Goal: Transaction & Acquisition: Purchase product/service

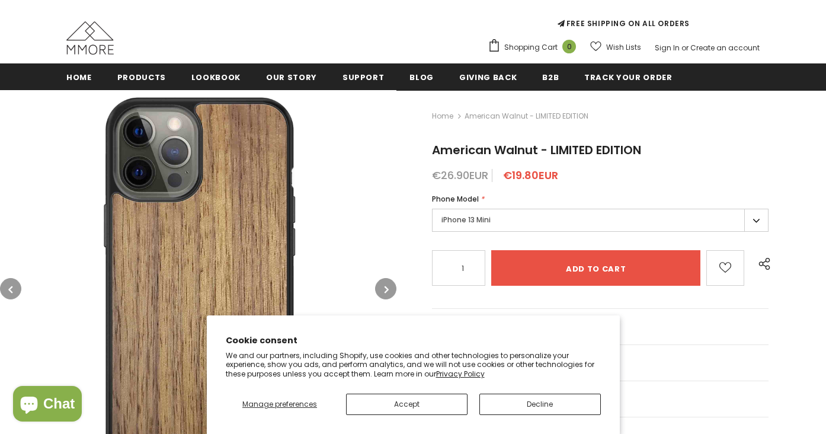
scroll to position [121, 0]
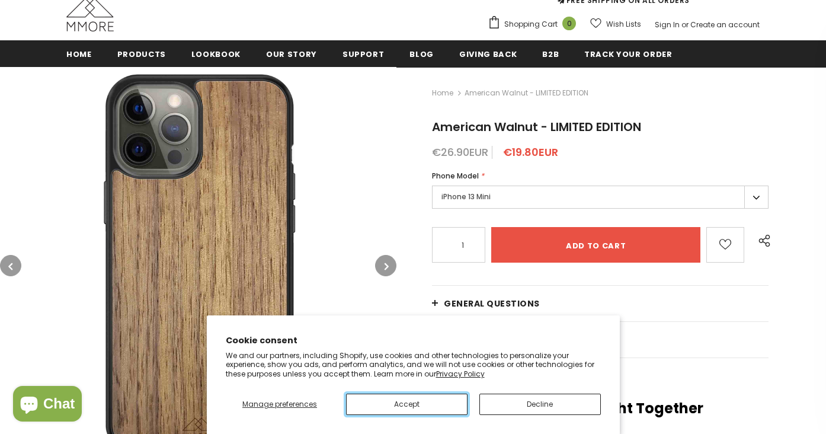
click at [420, 401] on button "Accept" at bounding box center [406, 403] width 121 height 21
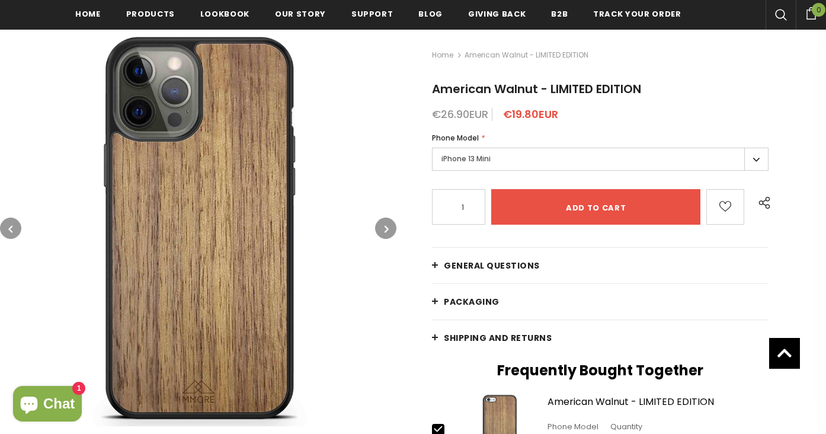
scroll to position [190, 0]
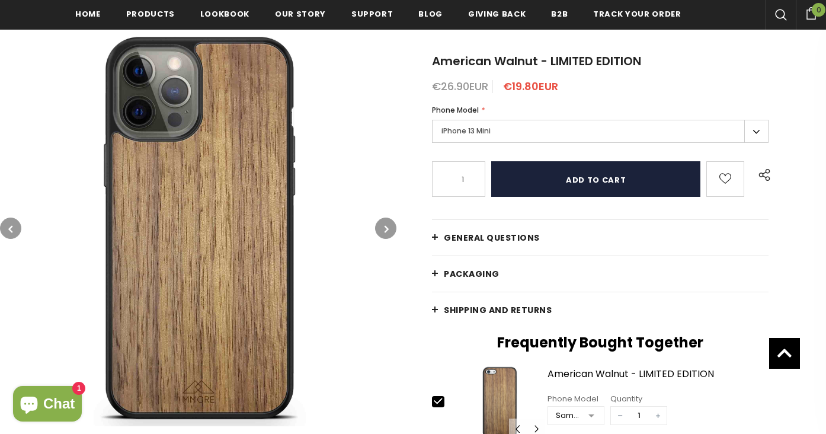
click at [533, 184] on input "Add to cart" at bounding box center [595, 179] width 209 height 36
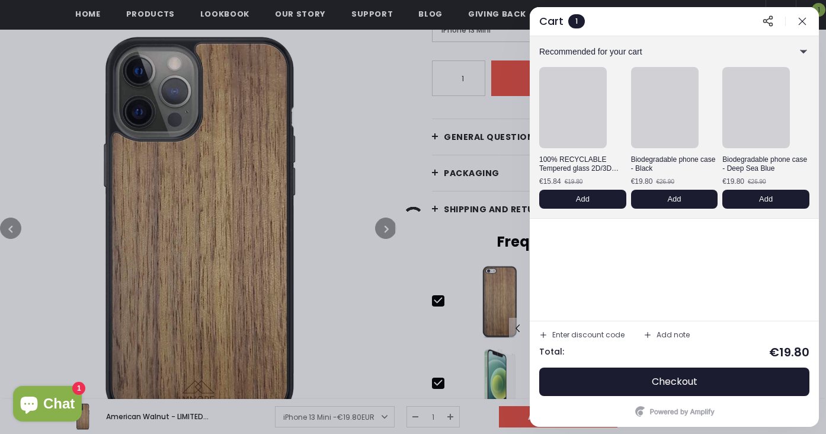
scroll to position [366, 0]
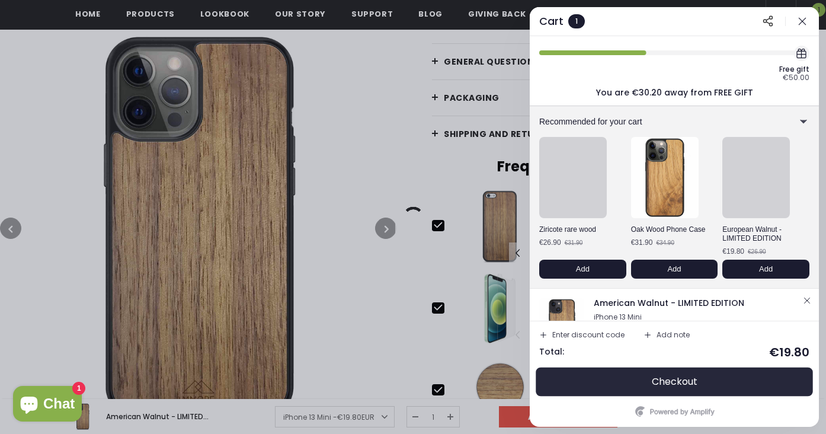
click at [638, 376] on button "Checkout" at bounding box center [674, 381] width 270 height 28
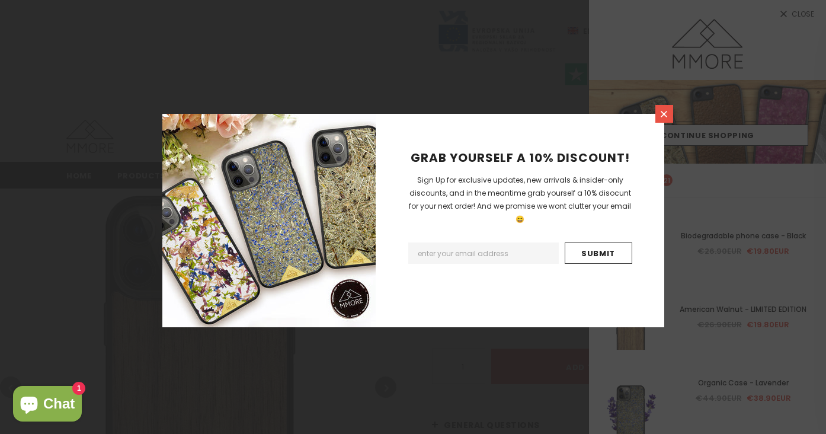
click at [664, 112] on icon at bounding box center [664, 114] width 10 height 10
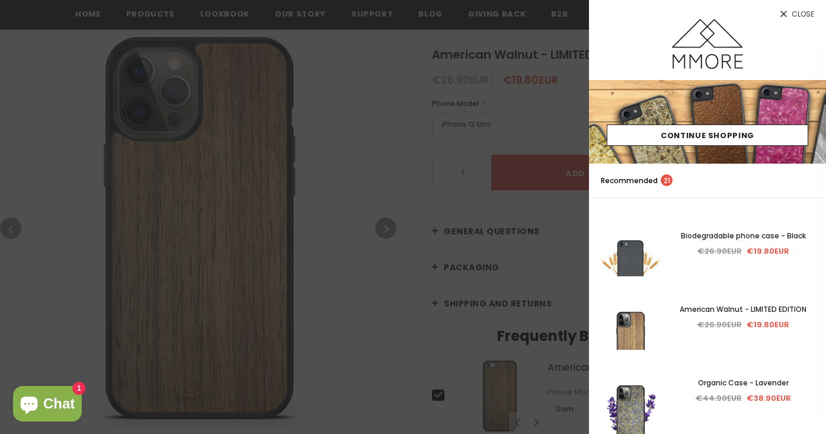
click at [470, 97] on div at bounding box center [413, 217] width 826 height 434
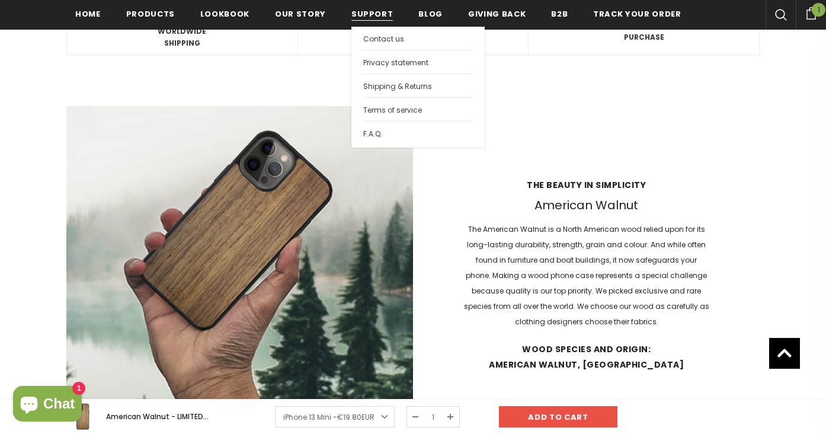
scroll to position [1314, 0]
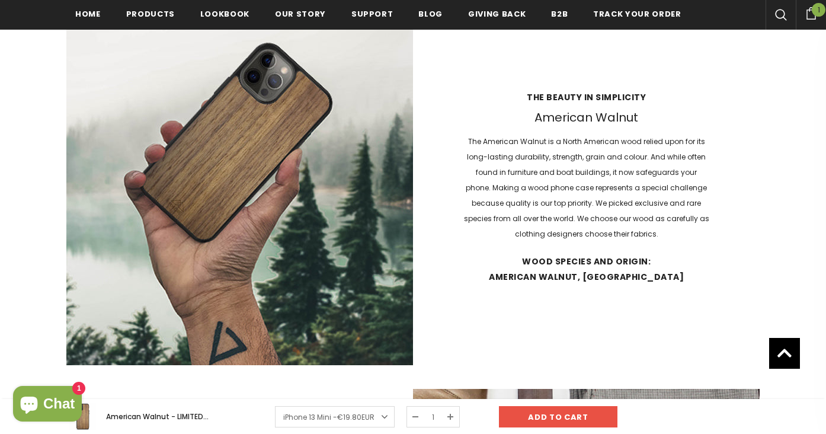
click at [502, 233] on p "The American Walnut is a North American wood relied upon for its long-lasting d…" at bounding box center [586, 188] width 249 height 108
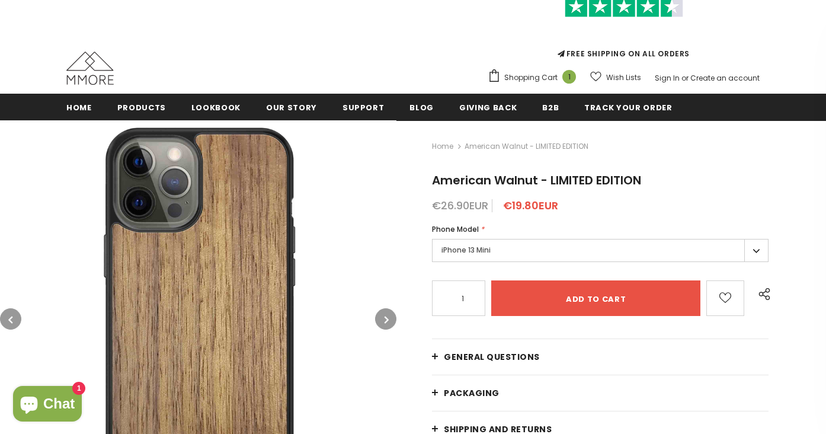
scroll to position [73, 0]
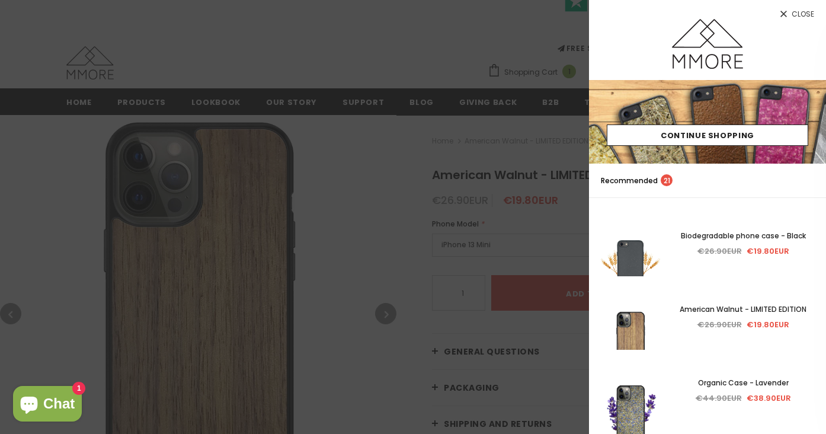
click at [182, 56] on div at bounding box center [413, 217] width 826 height 434
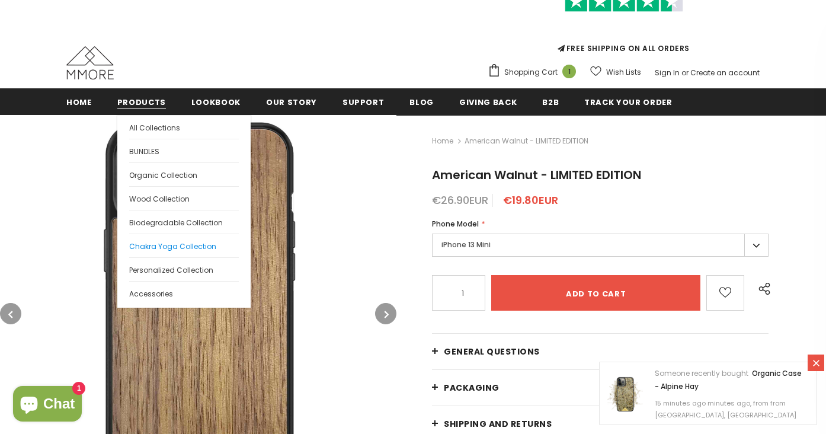
click at [173, 246] on span "Chakra Yoga Collection" at bounding box center [172, 246] width 87 height 10
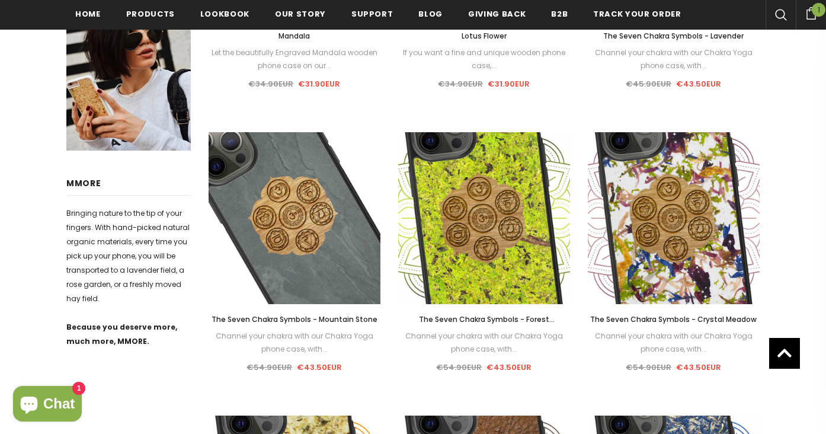
scroll to position [187, 0]
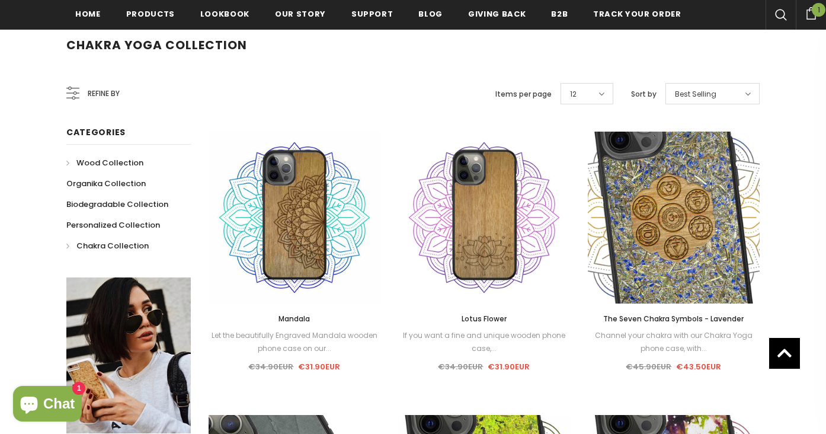
click at [102, 165] on span "Wood Collection" at bounding box center [109, 162] width 67 height 11
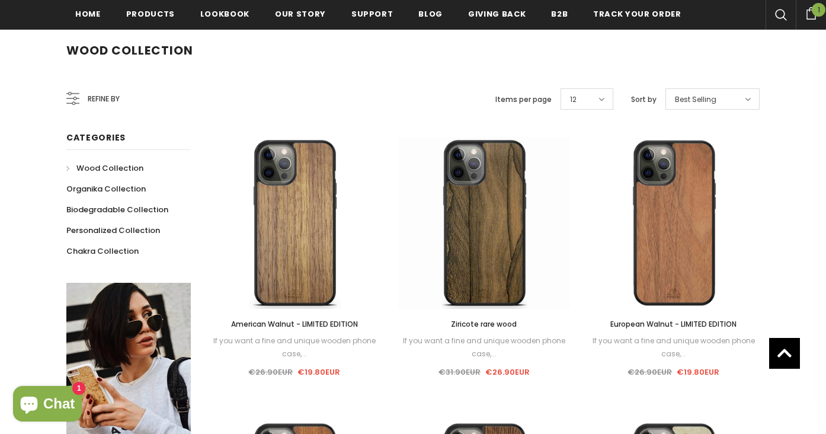
scroll to position [180, 0]
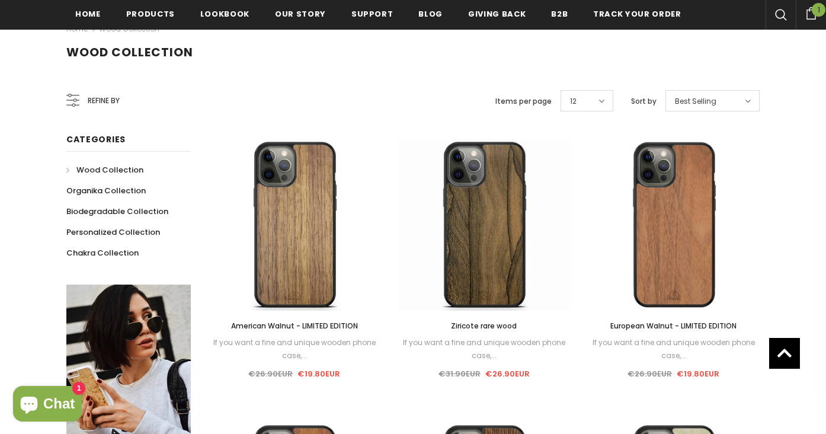
click at [598, 95] on span at bounding box center [599, 101] width 11 height 12
click at [580, 208] on span "50" at bounding box center [587, 213] width 52 height 16
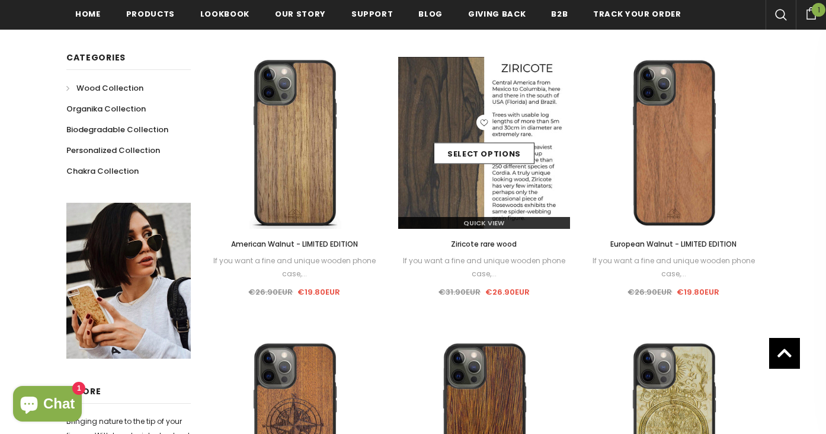
scroll to position [316, 0]
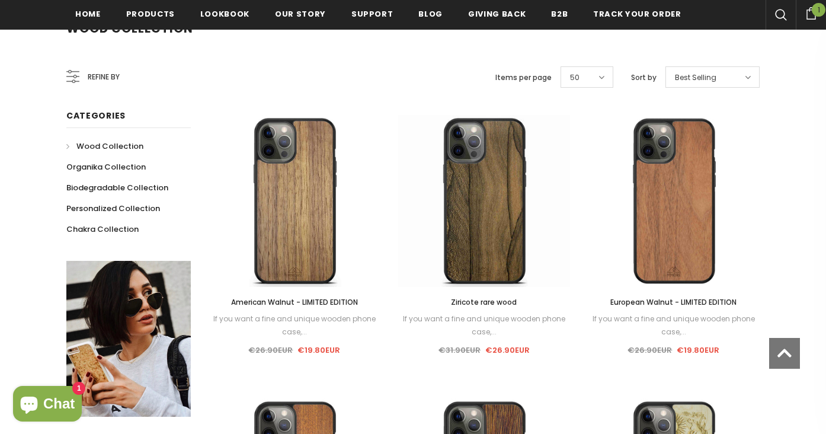
scroll to position [225, 0]
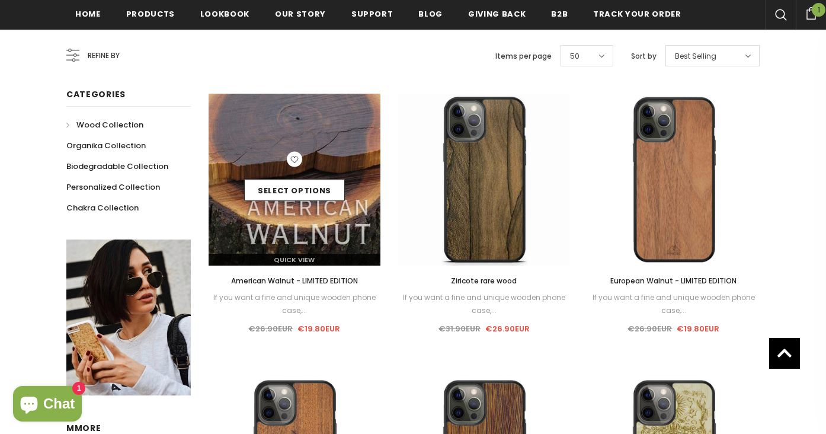
click at [364, 152] on div "Select options" at bounding box center [295, 180] width 172 height 56
click at [333, 124] on img at bounding box center [295, 180] width 172 height 172
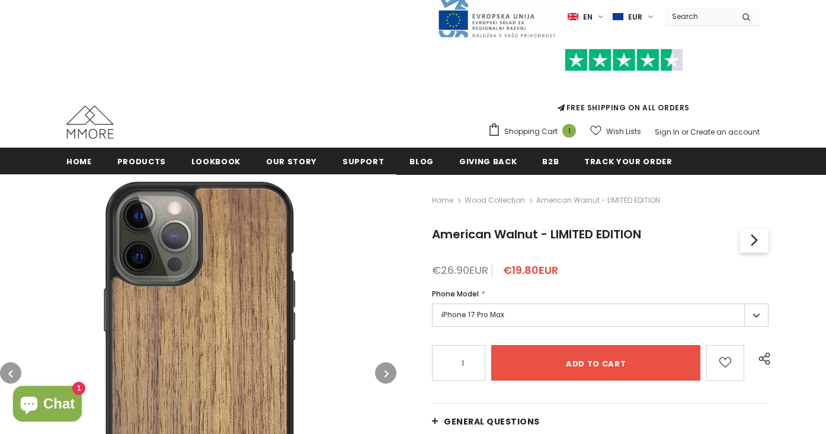
scroll to position [178, 0]
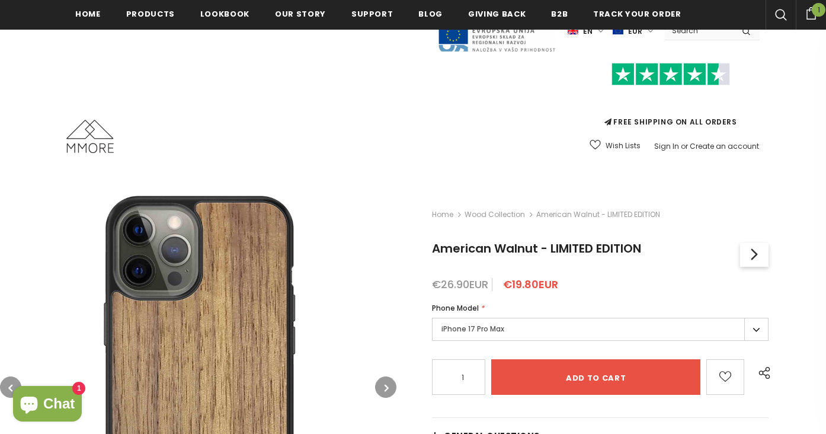
scroll to position [178, 0]
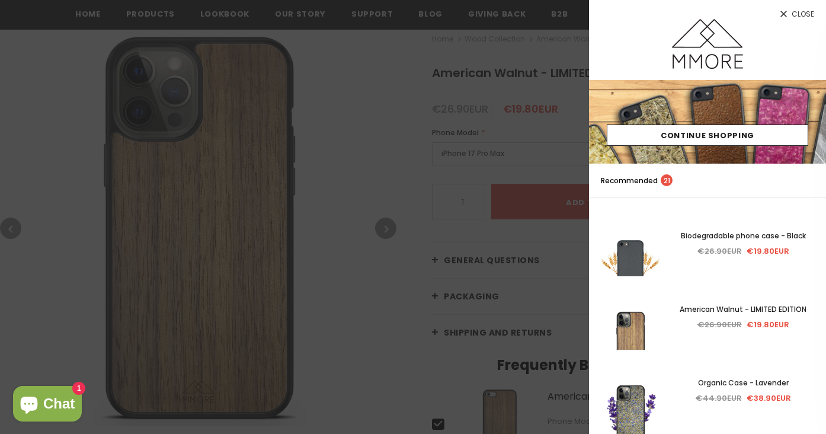
click at [551, 115] on div at bounding box center [413, 217] width 826 height 434
click at [481, 197] on div at bounding box center [413, 217] width 826 height 434
